Goal: Task Accomplishment & Management: Manage account settings

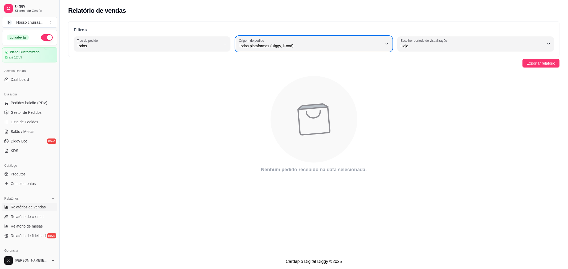
select select "ALL"
select select "0"
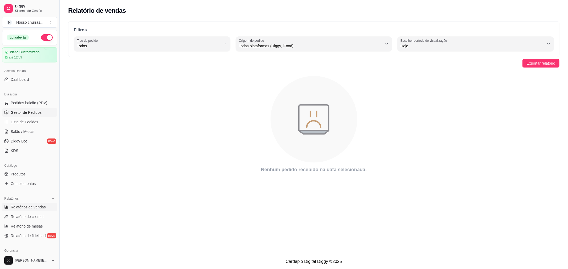
click at [14, 115] on span "Gestor de Pedidos" at bounding box center [26, 112] width 31 height 5
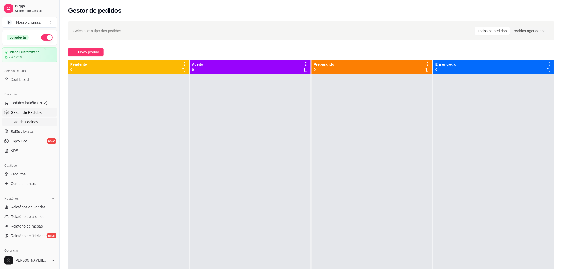
click at [17, 124] on span "Lista de Pedidos" at bounding box center [25, 122] width 28 height 5
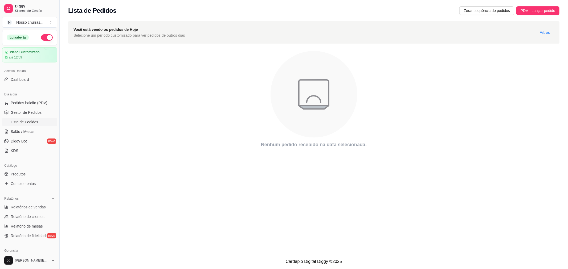
click at [466, 15] on div "Lista de Pedidos Zerar sequência de pedidos PDV - Lançar pedido" at bounding box center [314, 9] width 508 height 18
click at [467, 9] on span "Zerar sequência de pedidos" at bounding box center [487, 11] width 46 height 6
click at [18, 115] on span "Gestor de Pedidos" at bounding box center [26, 112] width 31 height 5
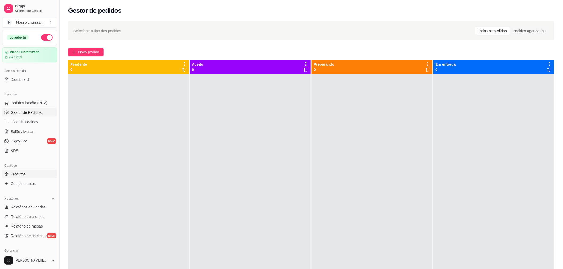
click at [15, 173] on span "Produtos" at bounding box center [18, 174] width 15 height 5
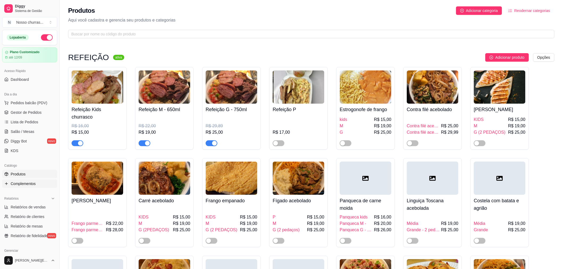
click at [19, 182] on span "Complementos" at bounding box center [23, 183] width 25 height 5
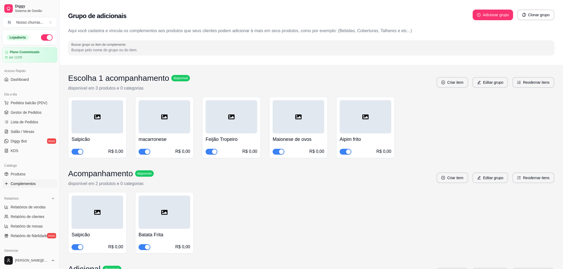
click at [344, 152] on span "button" at bounding box center [346, 152] width 12 height 6
click at [281, 153] on div "button" at bounding box center [281, 152] width 5 height 5
click at [428, 111] on div "Salpicão R$ 0,00 macarronese R$ 0,00 Feijão Tropeiro R$ 0,00 Maionese de ovos R…" at bounding box center [311, 128] width 487 height 62
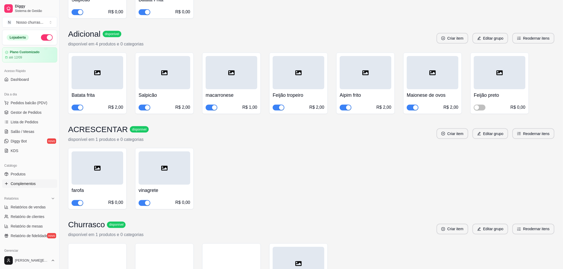
scroll to position [236, 0]
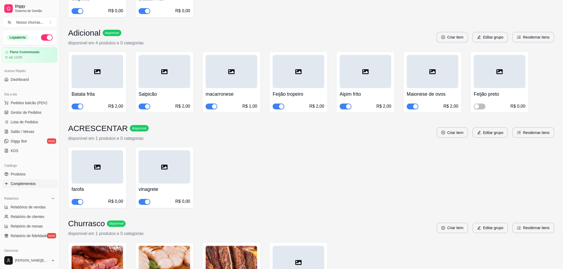
click at [348, 107] on div "button" at bounding box center [348, 106] width 5 height 5
click at [414, 107] on div "button" at bounding box center [416, 106] width 5 height 5
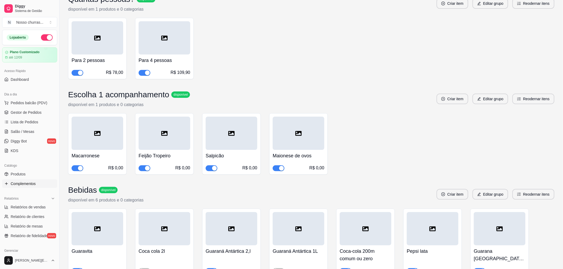
scroll to position [852, 0]
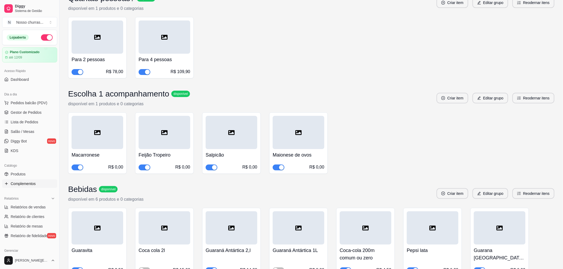
click at [278, 165] on button "button" at bounding box center [279, 168] width 12 height 6
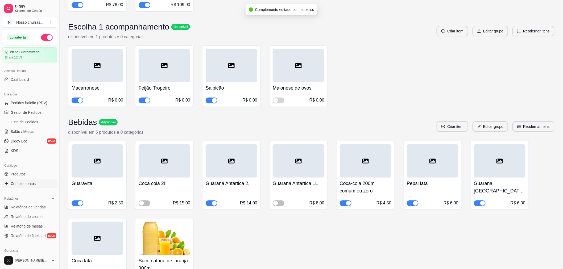
scroll to position [982, 0]
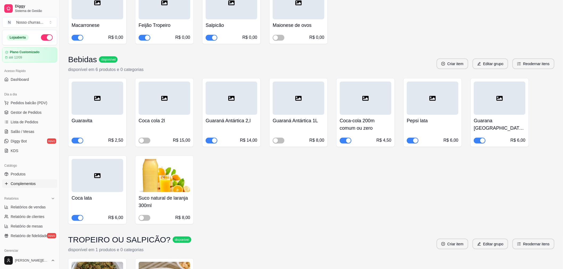
click at [228, 177] on div "Guaravita R$ 2,50 Coca cola 2l R$ 15,00 Guaraná Antártica 2,l R$ 14,00 Guaraná …" at bounding box center [311, 151] width 487 height 146
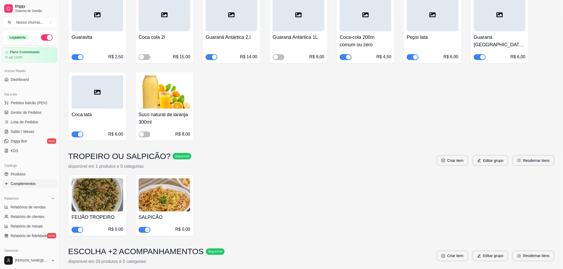
scroll to position [1065, 0]
click at [76, 132] on button "button" at bounding box center [78, 135] width 12 height 6
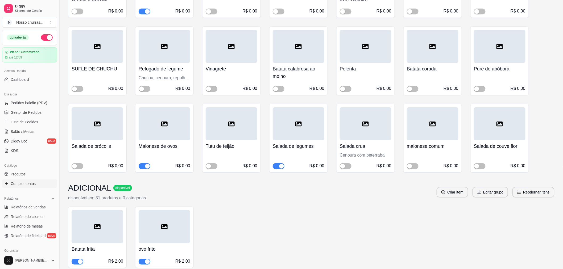
scroll to position [1482, 0]
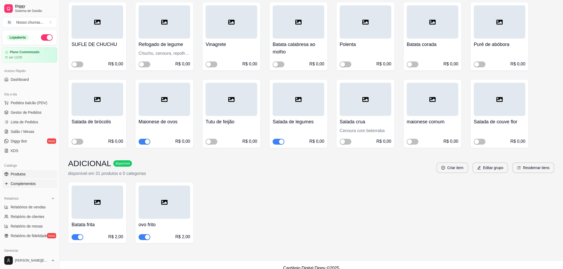
click at [21, 172] on span "Produtos" at bounding box center [18, 174] width 15 height 5
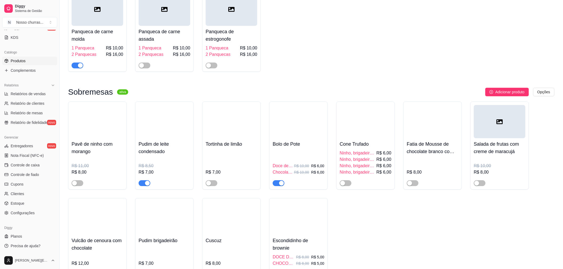
scroll to position [675, 0]
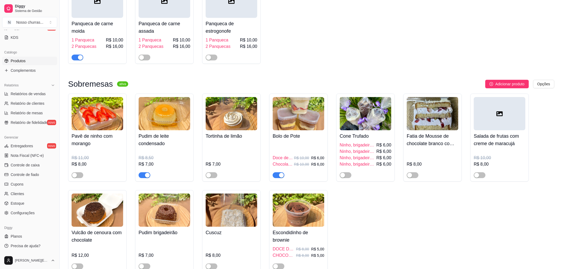
click at [80, 59] on div "button" at bounding box center [80, 57] width 5 height 5
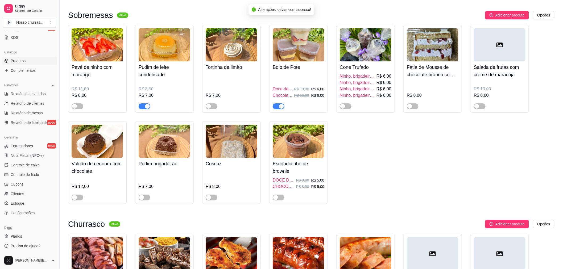
scroll to position [746, 0]
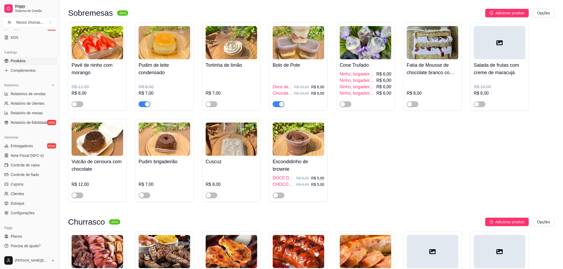
click at [141, 104] on span "button" at bounding box center [145, 104] width 12 height 6
click at [279, 107] on button "button" at bounding box center [279, 104] width 12 height 6
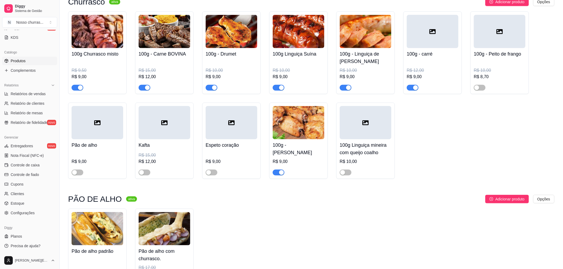
scroll to position [959, 0]
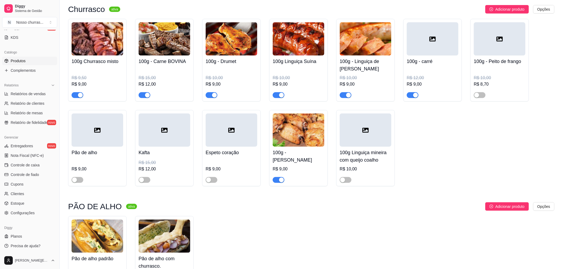
click at [412, 97] on span "button" at bounding box center [413, 95] width 12 height 6
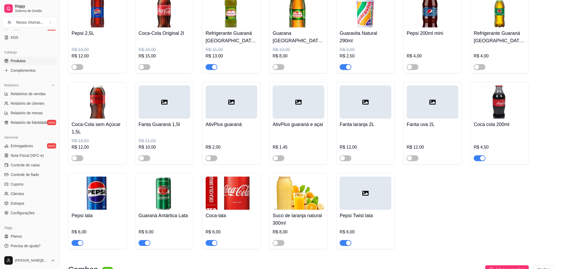
scroll to position [1396, 0]
click at [212, 245] on div "button" at bounding box center [214, 242] width 5 height 5
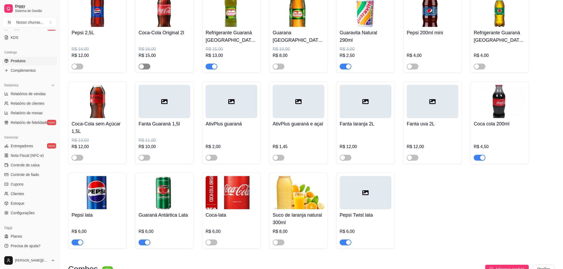
click at [147, 68] on span "button" at bounding box center [145, 67] width 12 height 6
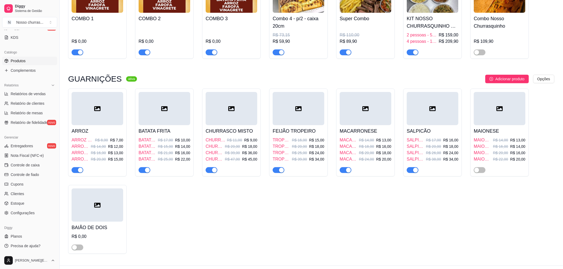
scroll to position [1715, 0]
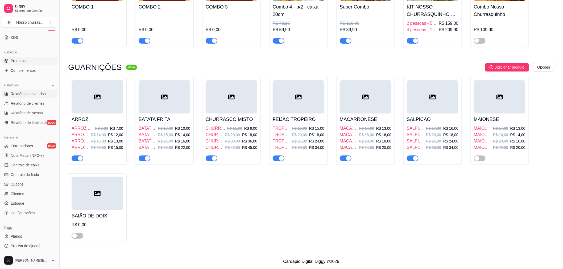
click at [38, 96] on span "Relatórios de vendas" at bounding box center [28, 93] width 35 height 5
select select "ALL"
select select "0"
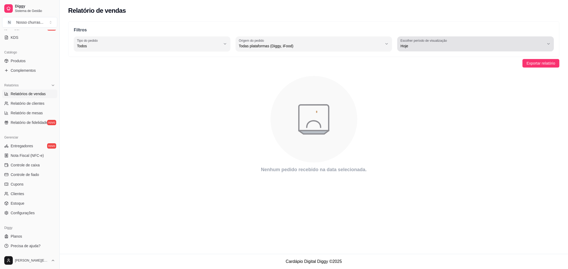
click at [431, 49] on div "Hoje" at bounding box center [473, 44] width 144 height 11
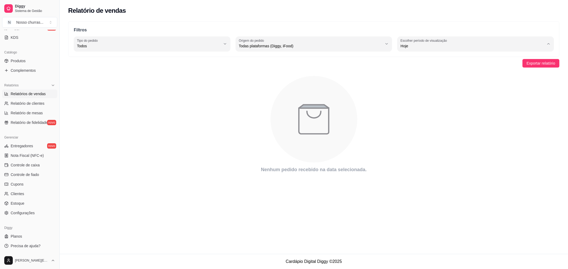
click at [415, 112] on span "Customizado" at bounding box center [473, 110] width 137 height 5
type input "-1"
select select "-1"
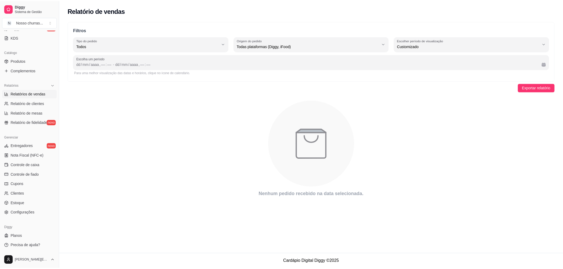
scroll to position [5, 0]
click at [78, 66] on div "dd" at bounding box center [78, 64] width 5 height 5
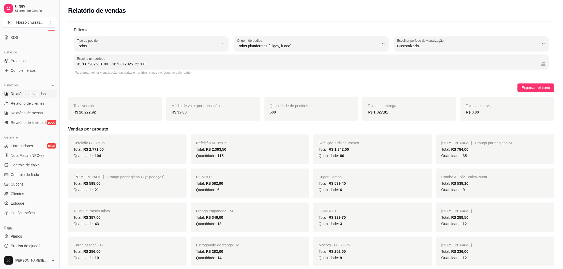
click at [55, 33] on div "Dia a dia Pedidos balcão (PDV) Gestor de Pedidos Lista de Pedidos Salão / Mesas…" at bounding box center [29, 9] width 59 height 69
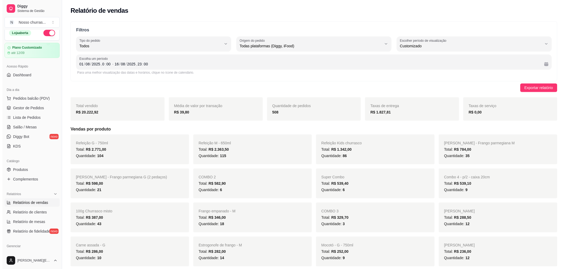
scroll to position [0, 0]
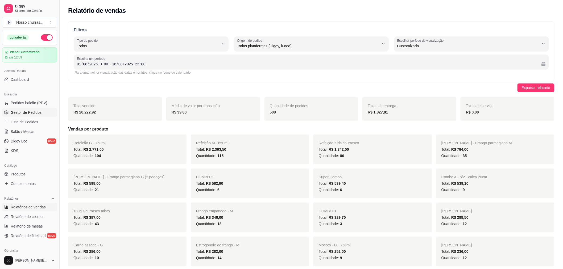
click at [17, 111] on span "Gestor de Pedidos" at bounding box center [26, 112] width 31 height 5
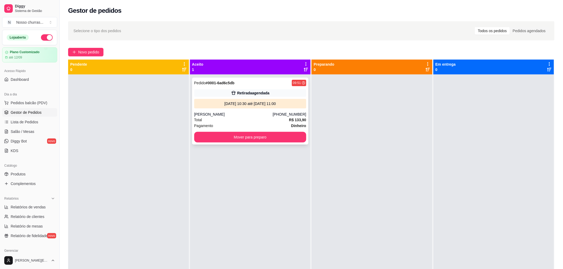
click at [207, 115] on div "[PERSON_NAME]" at bounding box center [233, 114] width 79 height 5
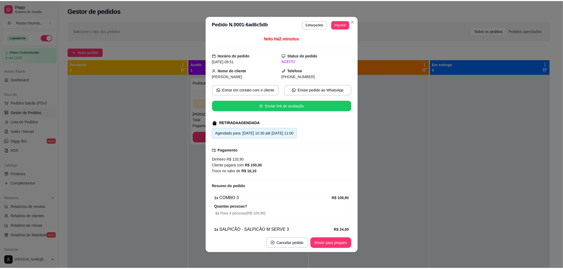
scroll to position [25, 0]
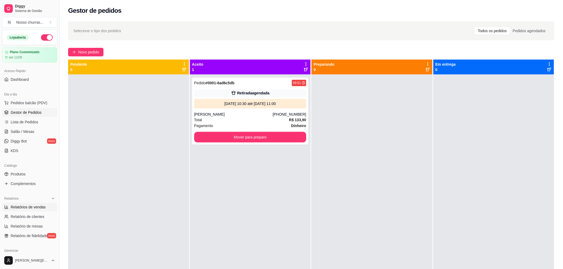
click at [24, 209] on span "Relatórios de vendas" at bounding box center [28, 207] width 35 height 5
select select "ALL"
select select "0"
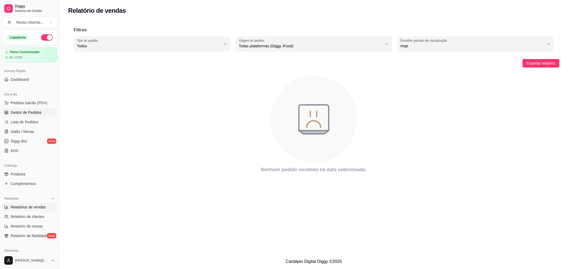
click at [28, 112] on span "Gestor de Pedidos" at bounding box center [26, 112] width 31 height 5
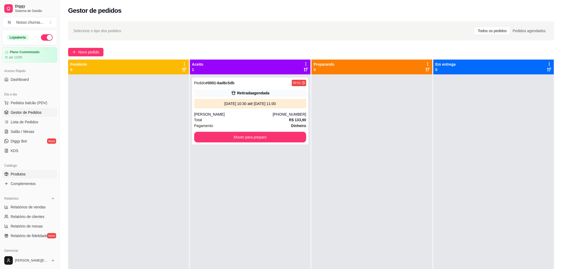
click at [27, 179] on link "Produtos" at bounding box center [29, 174] width 55 height 9
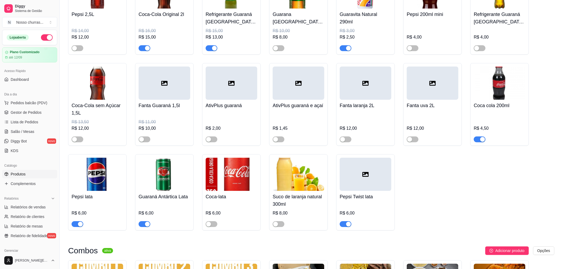
scroll to position [1651, 0]
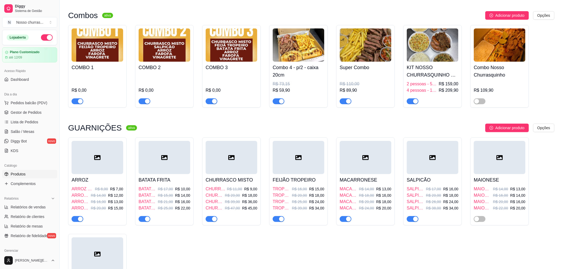
click at [283, 104] on div "button" at bounding box center [281, 101] width 5 height 5
click at [14, 116] on link "Gestor de Pedidos" at bounding box center [29, 112] width 55 height 9
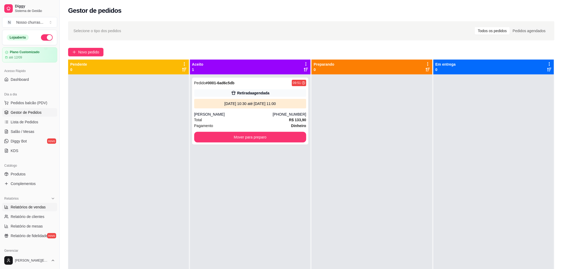
click at [20, 209] on span "Relatórios de vendas" at bounding box center [28, 207] width 35 height 5
select select "ALL"
select select "0"
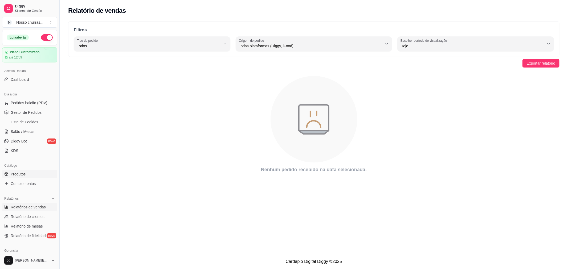
click at [27, 175] on link "Produtos" at bounding box center [29, 174] width 55 height 9
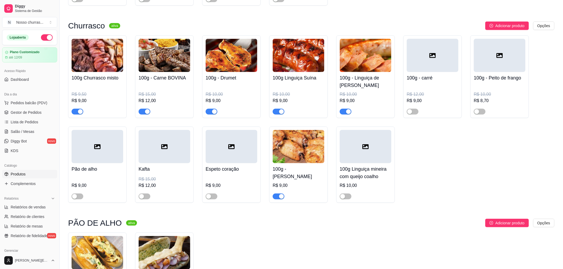
scroll to position [1178, 0]
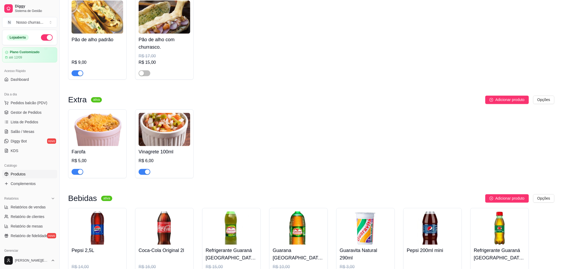
click at [81, 76] on div "button" at bounding box center [80, 73] width 5 height 5
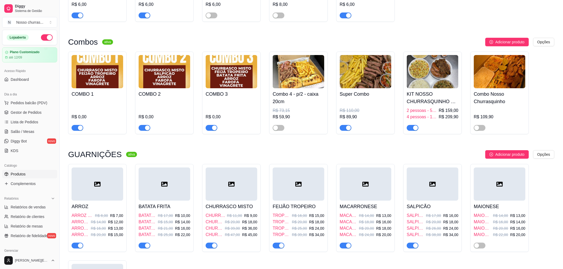
scroll to position [1628, 0]
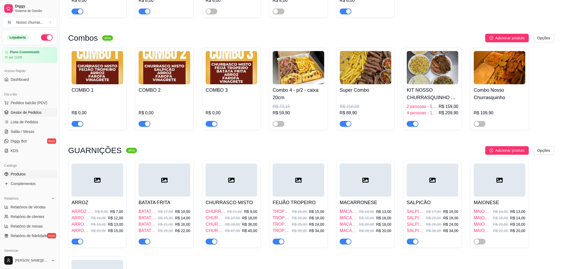
click at [36, 113] on span "Gestor de Pedidos" at bounding box center [26, 112] width 31 height 5
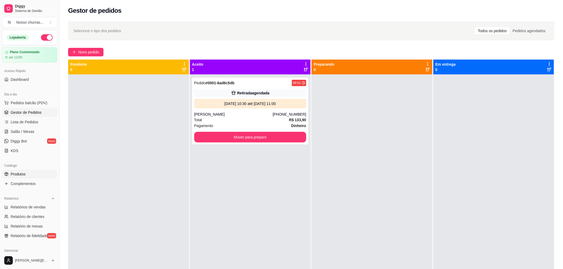
click at [28, 178] on link "Produtos" at bounding box center [29, 174] width 55 height 9
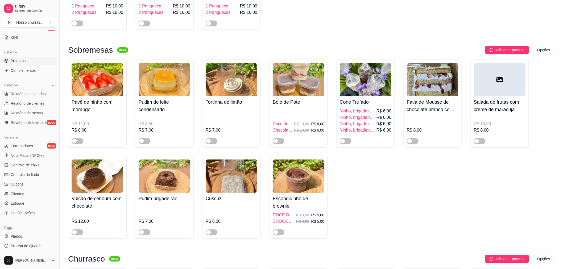
scroll to position [710, 0]
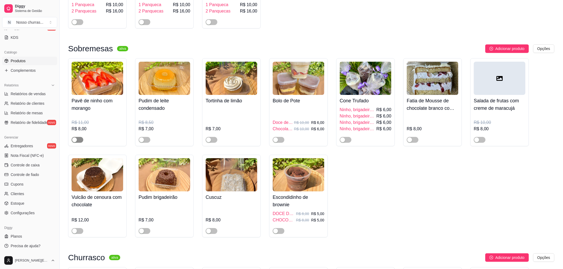
click at [75, 140] on div "button" at bounding box center [74, 140] width 5 height 5
